Goal: Transaction & Acquisition: Purchase product/service

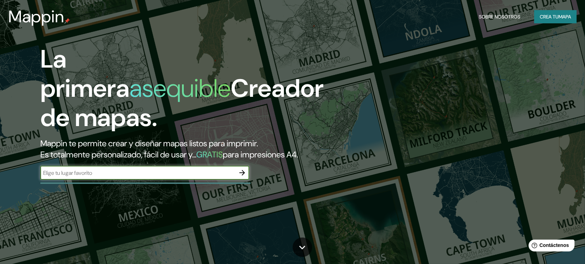
click at [553, 18] on font "Crea tu" at bounding box center [549, 17] width 19 height 6
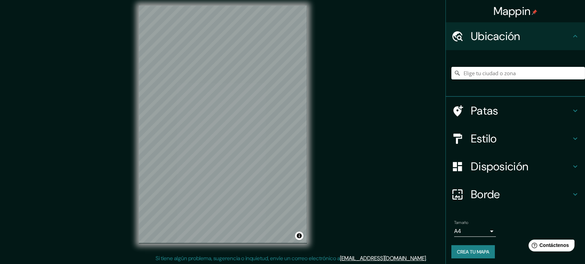
scroll to position [7, 0]
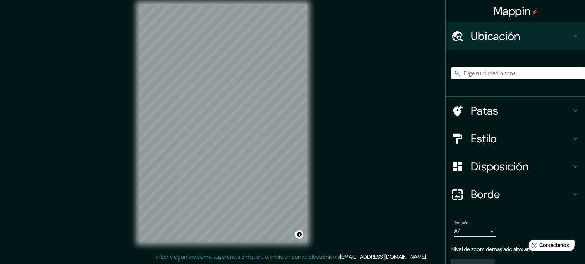
click at [528, 67] on input "Elige tu ciudad o zona" at bounding box center [519, 73] width 134 height 13
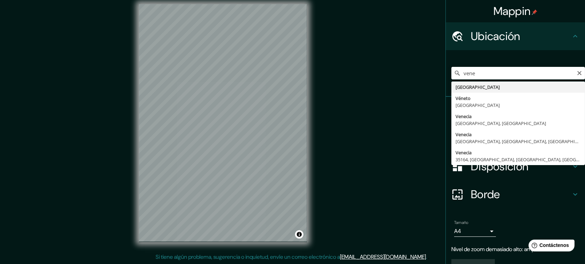
type input "[GEOGRAPHIC_DATA]"
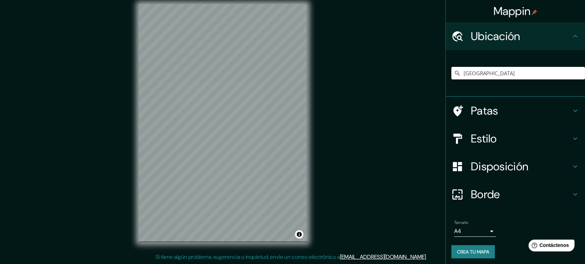
click at [551, 141] on h4 "Estilo" at bounding box center [521, 139] width 100 height 14
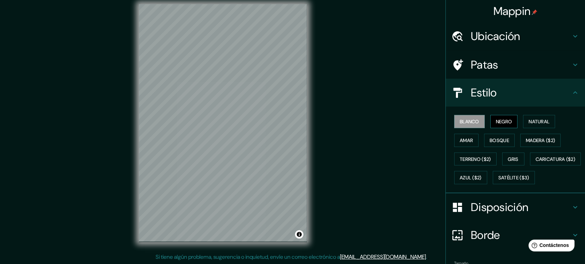
click at [501, 119] on font "Negro" at bounding box center [504, 121] width 16 height 6
drag, startPoint x: 337, startPoint y: 0, endPoint x: 354, endPoint y: 143, distance: 144.1
click at [354, 143] on div "Mappin Ubicación Venezuela Patas Estilo Blanco Negro Natural [PERSON_NAME] ($2)…" at bounding box center [292, 128] width 585 height 271
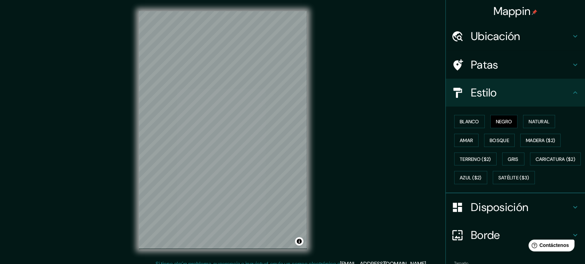
click at [316, 191] on div "© Mapbox © OpenStreetMap Improve this map" at bounding box center [223, 130] width 190 height 260
click at [133, 141] on div "© Mapbox © OpenStreetMap Improve this map" at bounding box center [223, 130] width 190 height 260
drag, startPoint x: 268, startPoint y: 134, endPoint x: 203, endPoint y: 157, distance: 69.3
click at [204, 157] on div at bounding box center [207, 155] width 6 height 6
